Goal: Navigation & Orientation: Find specific page/section

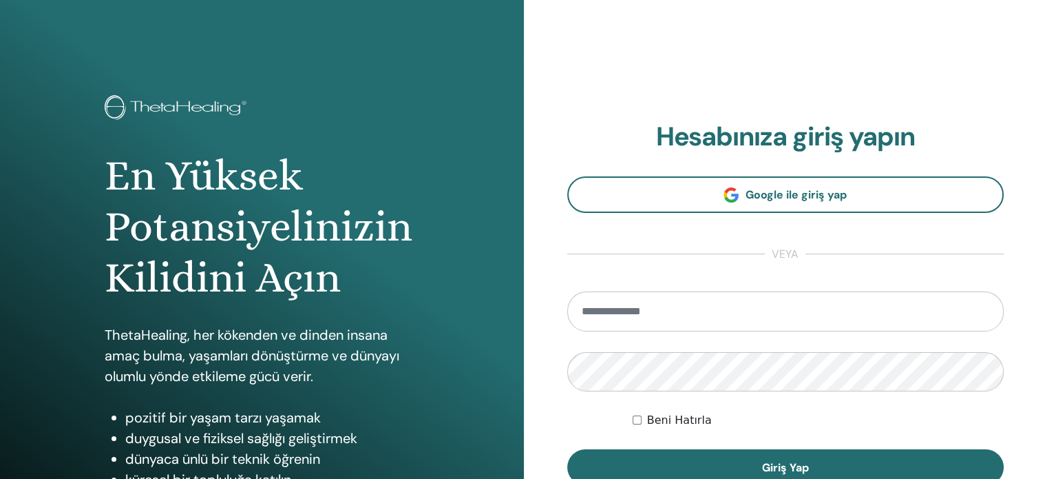
drag, startPoint x: 769, startPoint y: 68, endPoint x: 799, endPoint y: 23, distance: 54.2
click at [769, 65] on div "**********" at bounding box center [786, 330] width 524 height 661
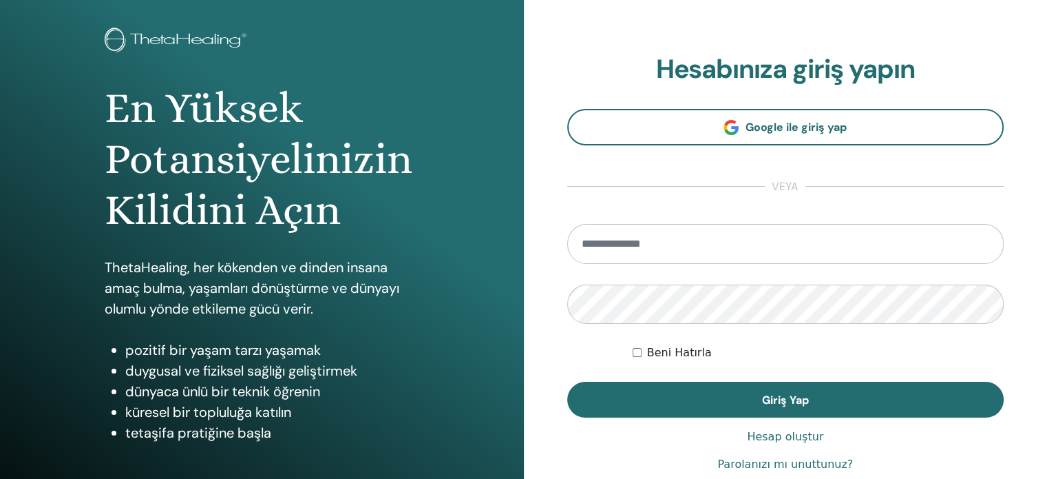
scroll to position [44, 0]
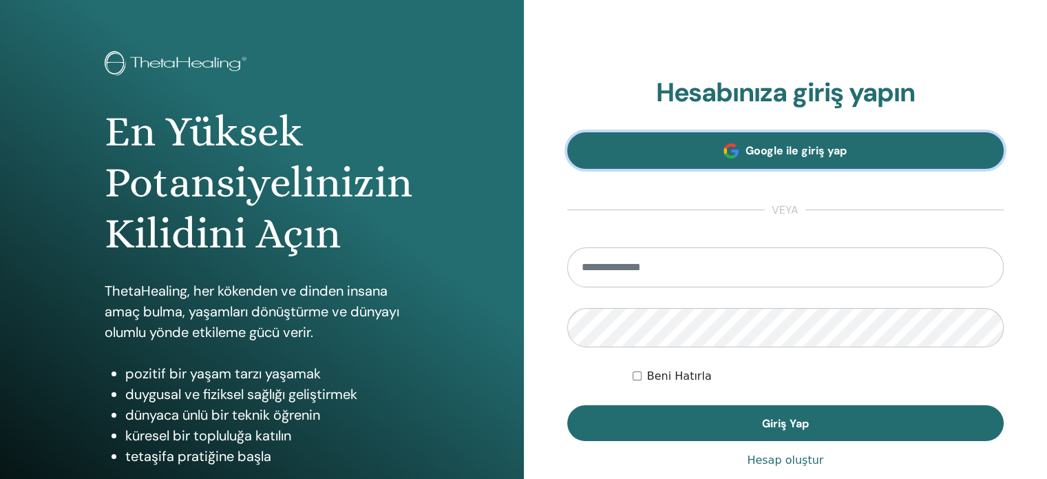
click at [784, 151] on span "Google ile giriş yap" at bounding box center [796, 150] width 101 height 14
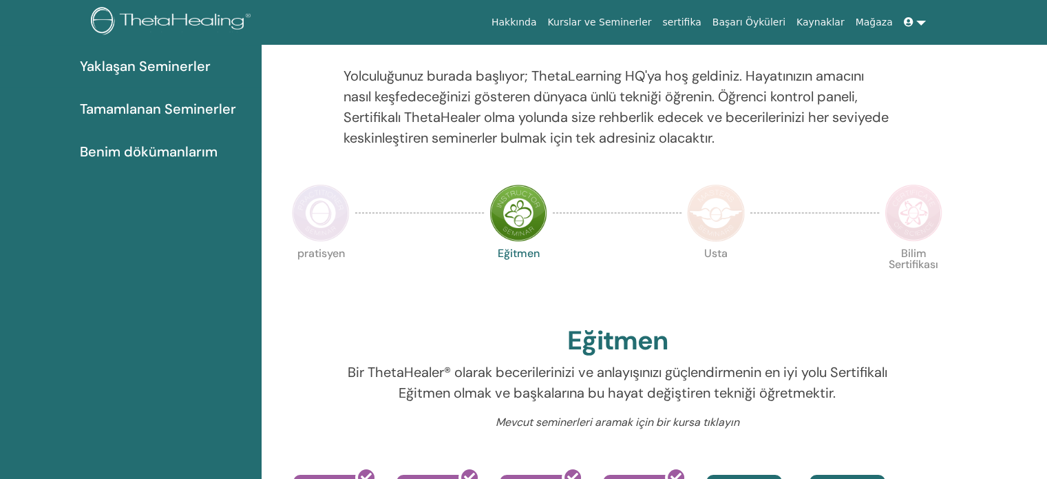
scroll to position [242, 0]
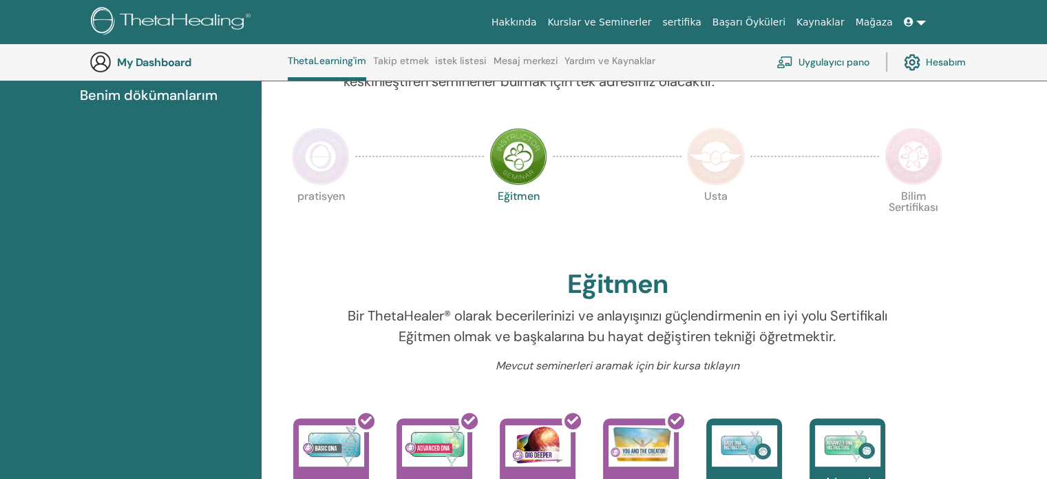
click at [314, 181] on img at bounding box center [321, 156] width 58 height 58
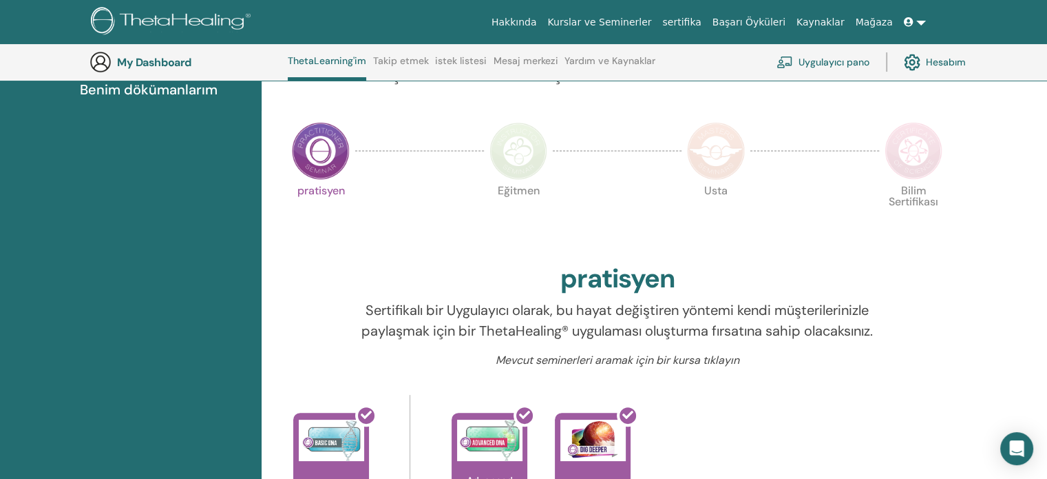
scroll to position [174, 0]
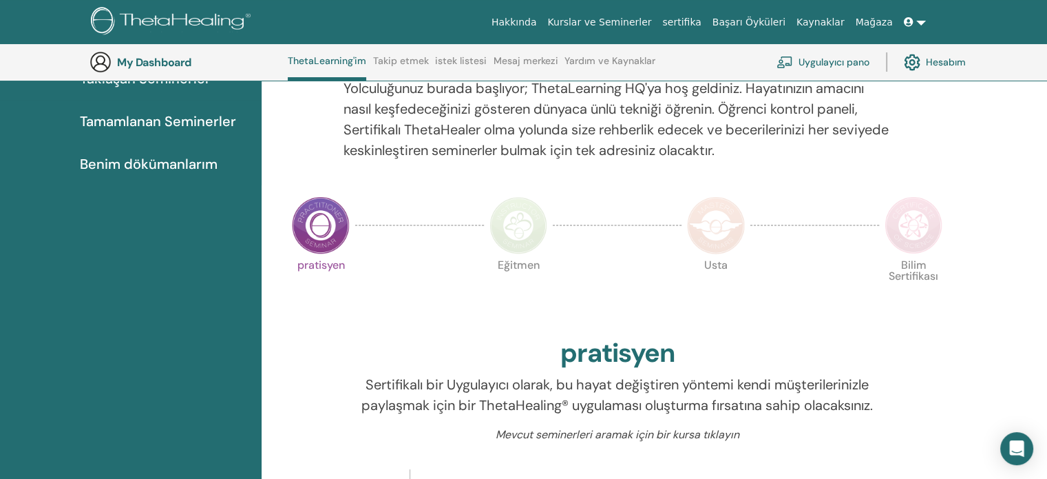
click at [529, 226] on img at bounding box center [519, 225] width 58 height 58
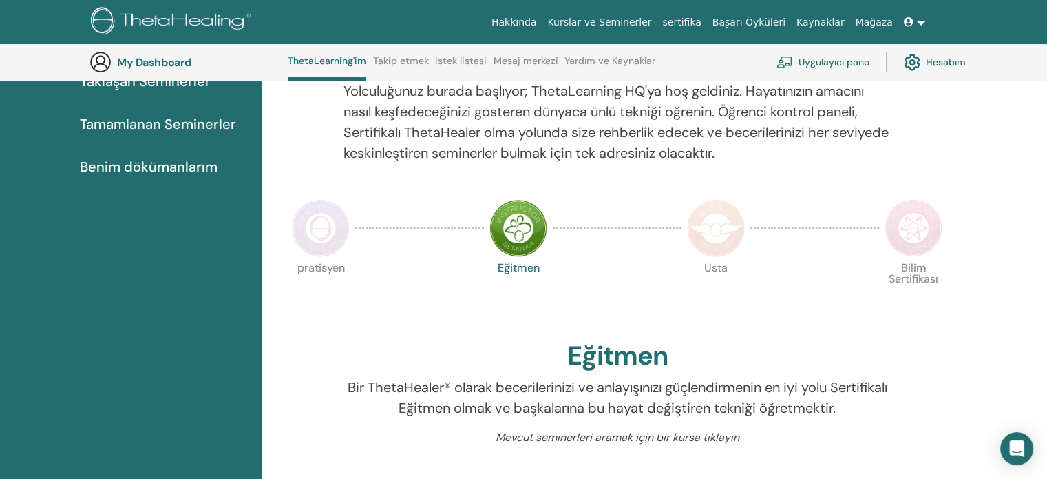
scroll to position [174, 0]
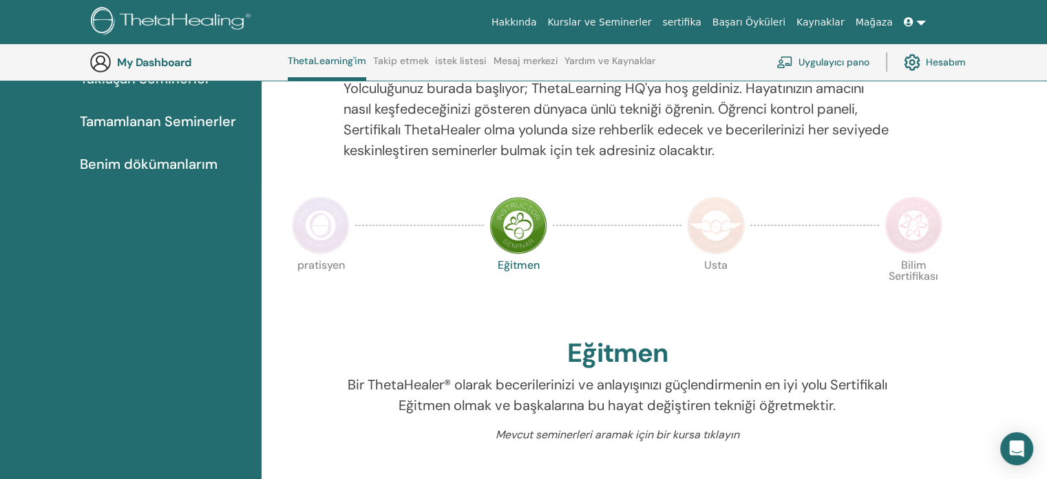
click at [733, 236] on img at bounding box center [716, 225] width 58 height 58
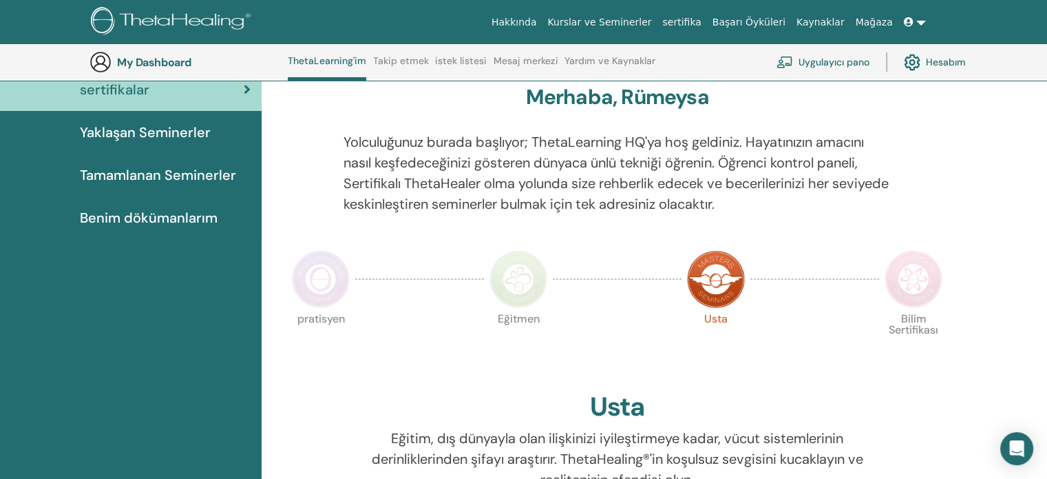
scroll to position [105, 0]
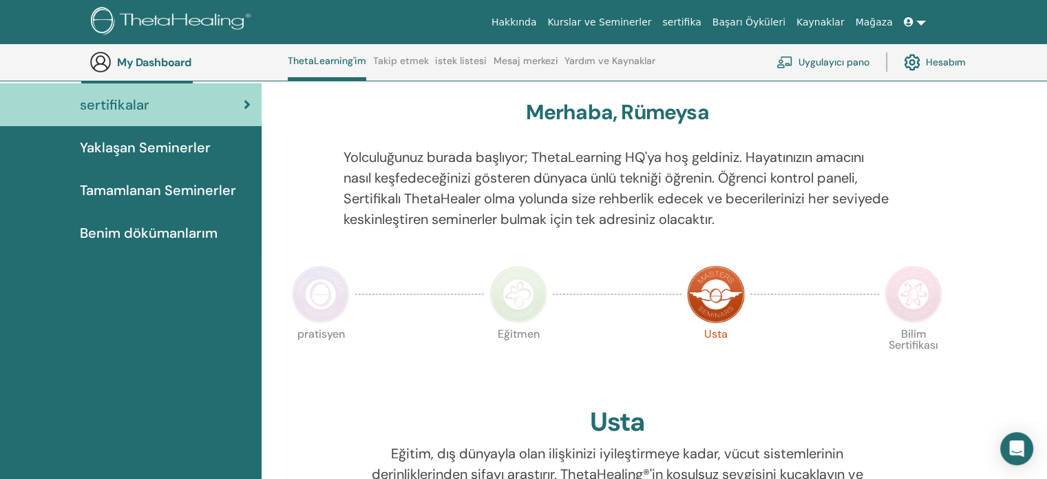
click at [914, 300] on img at bounding box center [914, 294] width 58 height 58
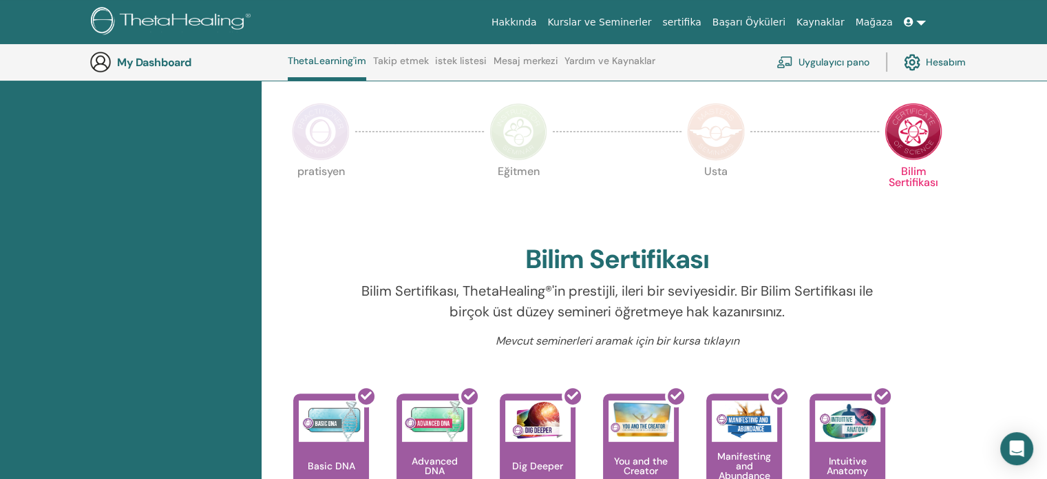
scroll to position [242, 0]
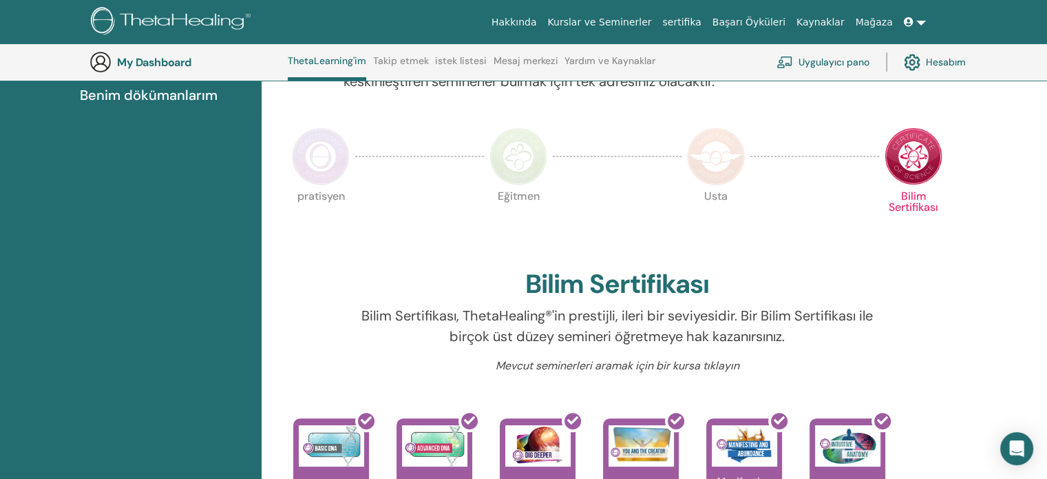
click at [453, 61] on link "istek listesi" at bounding box center [461, 66] width 52 height 22
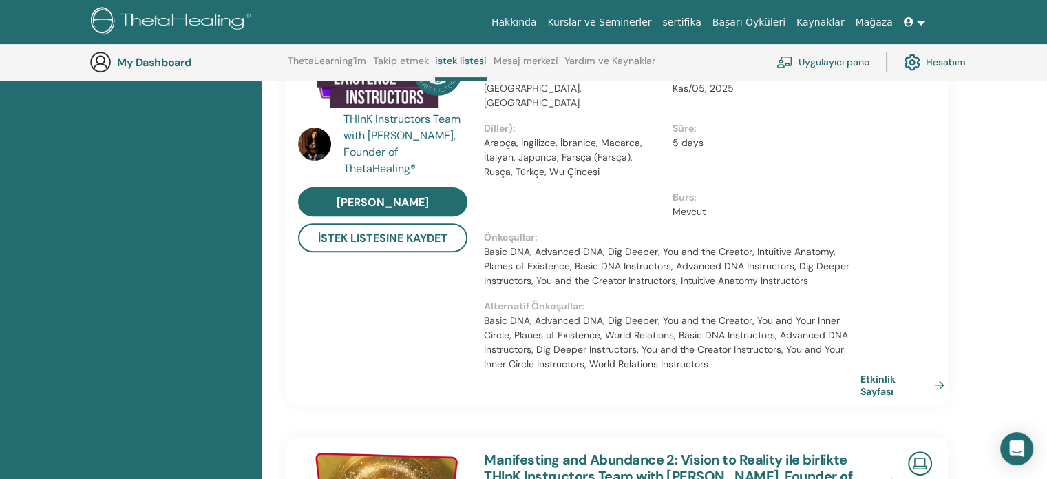
scroll to position [518, 0]
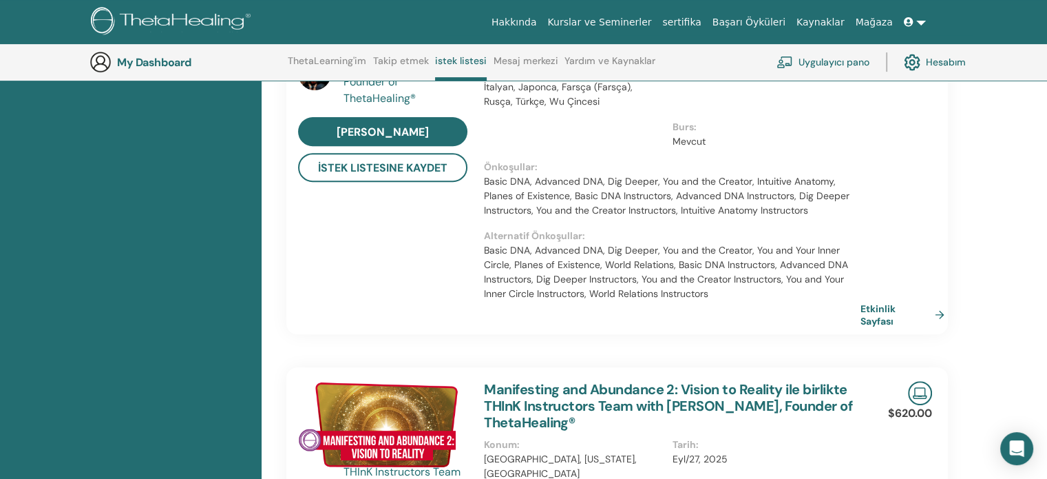
click at [815, 71] on link "Uygulayıcı pano" at bounding box center [823, 62] width 93 height 30
